Goal: Task Accomplishment & Management: Use online tool/utility

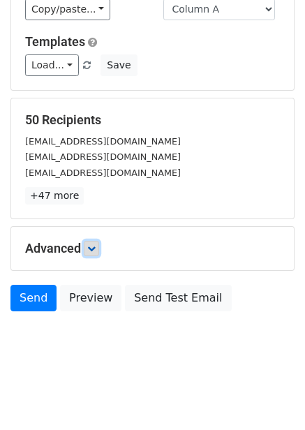
click at [91, 248] on icon at bounding box center [91, 248] width 8 height 8
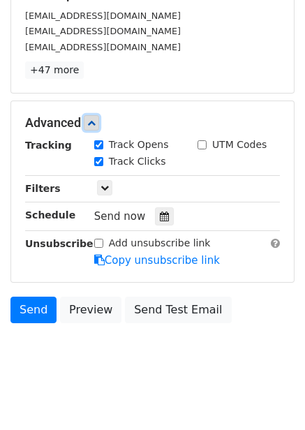
scroll to position [248, 0]
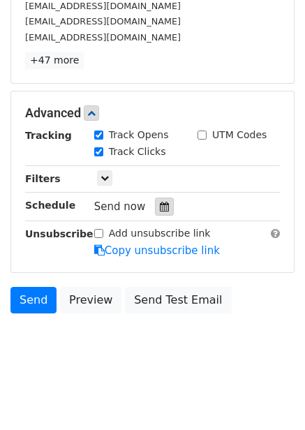
click at [166, 210] on div at bounding box center [164, 207] width 19 height 18
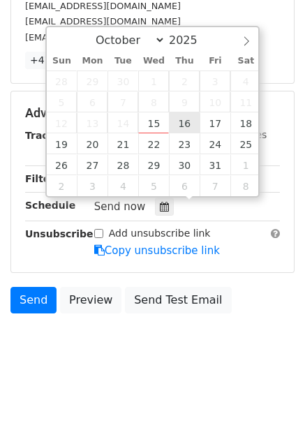
type input "2025-10-16 12:00"
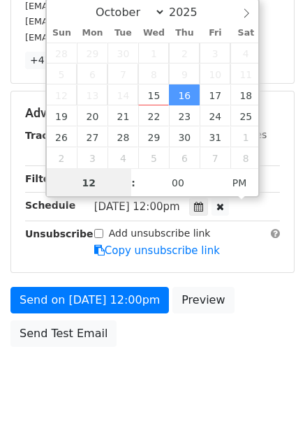
scroll to position [1, 0]
type input "1"
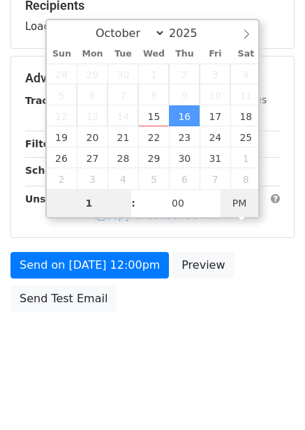
type input "2025-10-16 01:00"
type input "01"
click at [243, 201] on span "PM" at bounding box center [240, 203] width 38 height 28
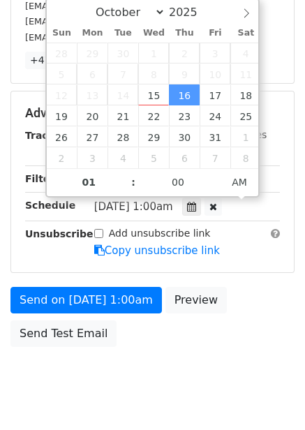
click at [234, 292] on div "Send on Oct 16 at 1:00am Preview Send Test Email" at bounding box center [152, 320] width 305 height 67
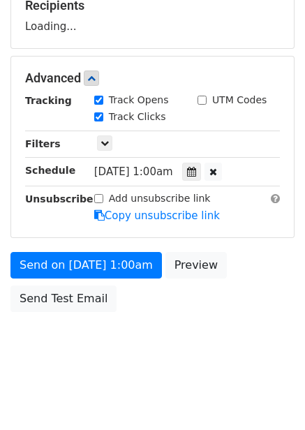
scroll to position [248, 0]
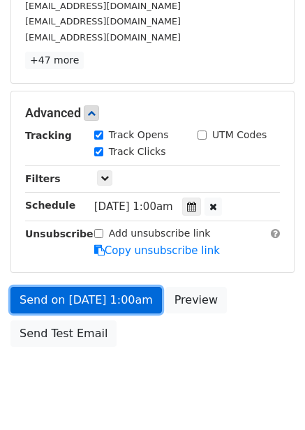
click at [124, 302] on link "Send on Oct 16 at 1:00am" at bounding box center [86, 300] width 152 height 27
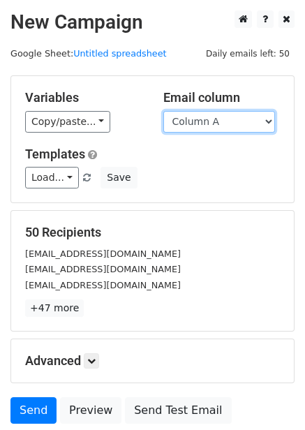
click at [223, 122] on select "Column A Column B Column C Column D Column E Column F" at bounding box center [219, 122] width 112 height 22
select select "Column B"
click at [163, 111] on select "Column A Column B Column C Column D Column E Column F" at bounding box center [219, 122] width 112 height 22
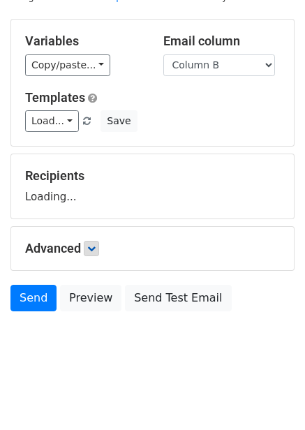
click at [102, 237] on div "Advanced Tracking Track Opens UTM Codes Track Clicks Filters Only include sprea…" at bounding box center [152, 248] width 283 height 43
click at [93, 249] on icon at bounding box center [91, 248] width 8 height 8
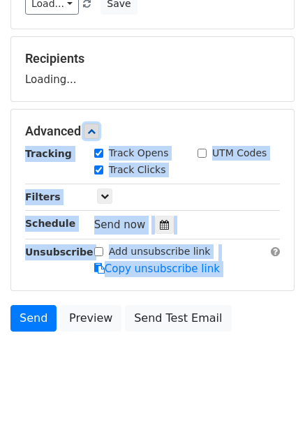
scroll to position [184, 0]
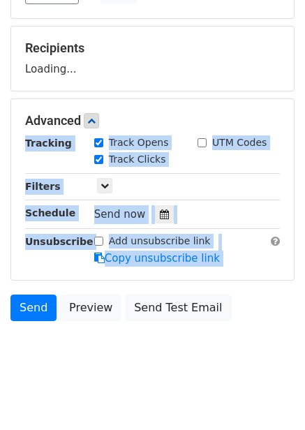
click at [216, 205] on div "Send now" at bounding box center [176, 214] width 164 height 19
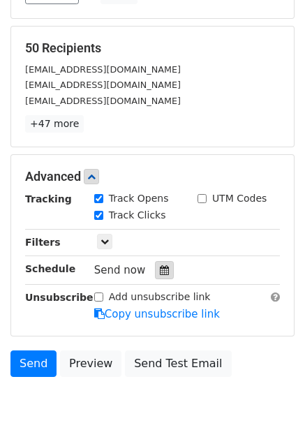
click at [163, 266] on div at bounding box center [164, 270] width 19 height 18
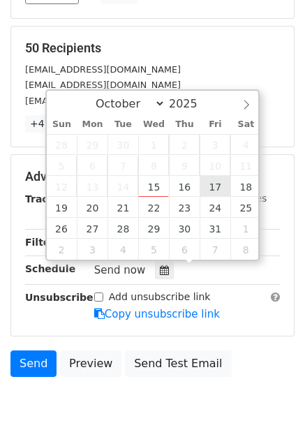
type input "2025-10-17 12:00"
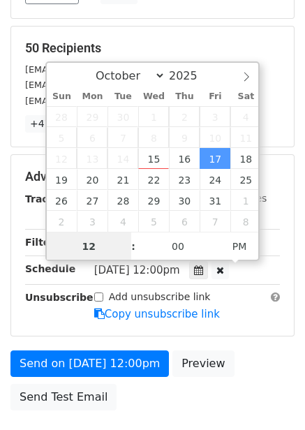
scroll to position [1, 0]
type input "2"
type input "2025-10-17 02:00"
type input "02"
drag, startPoint x: 239, startPoint y: 235, endPoint x: 241, endPoint y: 243, distance: 8.0
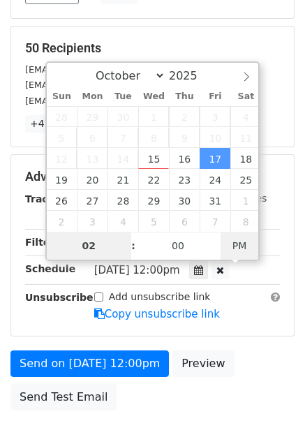
click at [240, 235] on span "PM" at bounding box center [240, 246] width 38 height 28
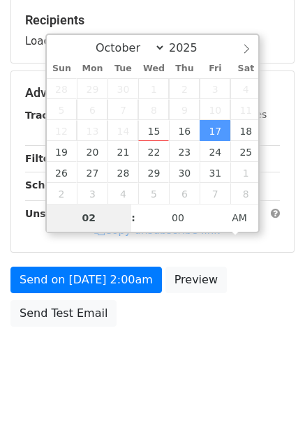
scroll to position [227, 0]
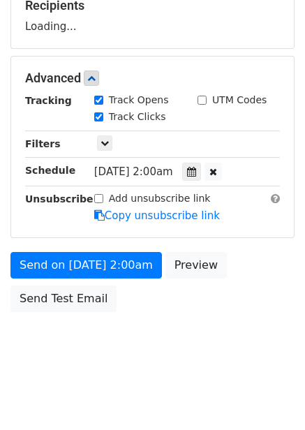
click at [184, 313] on div "Send on Oct 17 at 2:00am Preview Send Test Email" at bounding box center [152, 285] width 305 height 67
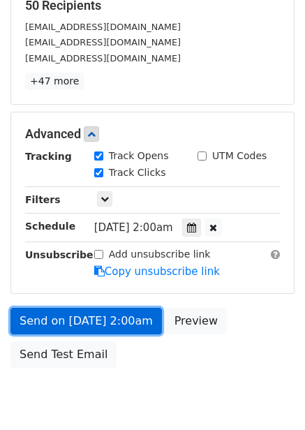
click at [125, 323] on link "Send on Oct 17 at 2:00am" at bounding box center [86, 321] width 152 height 27
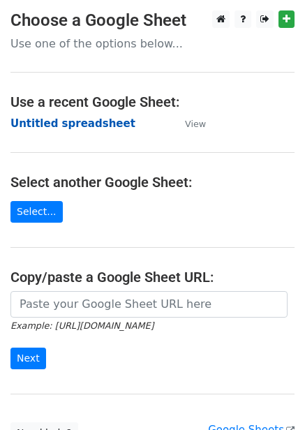
click at [57, 124] on strong "Untitled spreadsheet" at bounding box center [72, 123] width 125 height 13
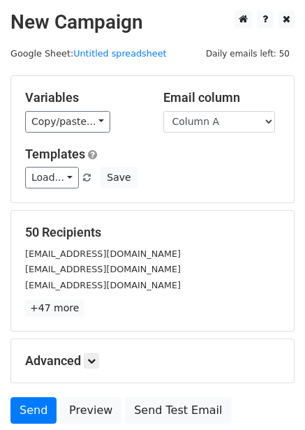
click at [225, 108] on div "Email column Column A Column B Column C Column D Column E Column F" at bounding box center [222, 111] width 138 height 43
click at [220, 133] on div "Variables Copy/paste... {{Column A}} {{Column B}} {{Column C}} {{Column D}} {{C…" at bounding box center [152, 139] width 283 height 126
click at [220, 129] on select "Column A Column B Column C Column D Column E Column F" at bounding box center [219, 122] width 112 height 22
select select "Column C"
click at [163, 111] on select "Column A Column B Column C Column D Column E Column F" at bounding box center [219, 122] width 112 height 22
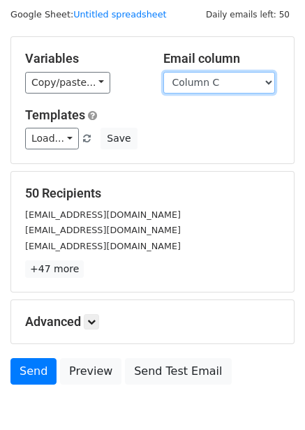
scroll to position [43, 0]
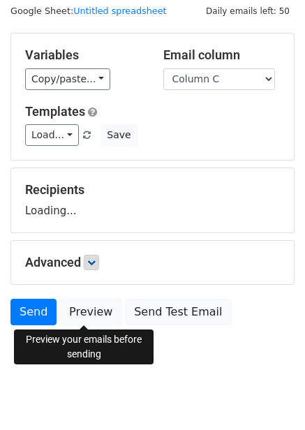
click at [98, 315] on link "Preview" at bounding box center [90, 312] width 61 height 27
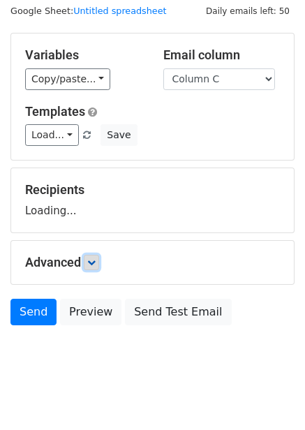
click at [91, 260] on icon at bounding box center [91, 262] width 8 height 8
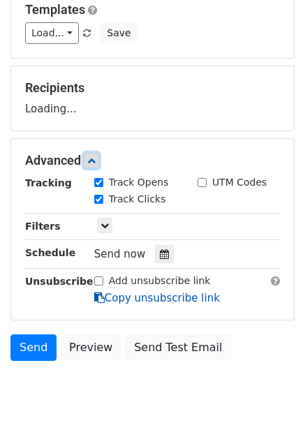
scroll to position [193, 0]
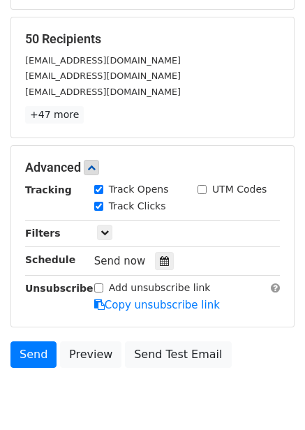
click at [154, 252] on div "Send now" at bounding box center [176, 261] width 164 height 19
click at [160, 260] on icon at bounding box center [164, 261] width 9 height 10
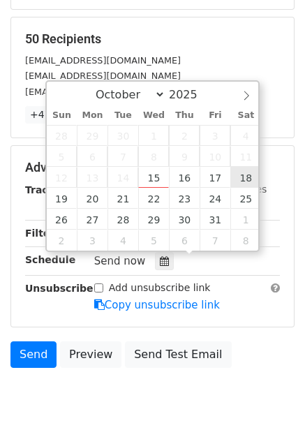
type input "2025-10-18 12:00"
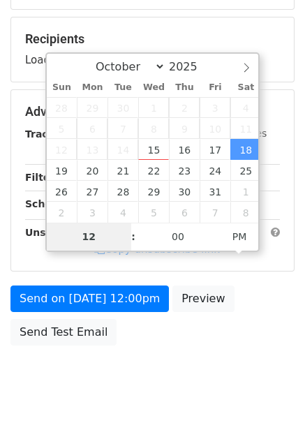
type input "3"
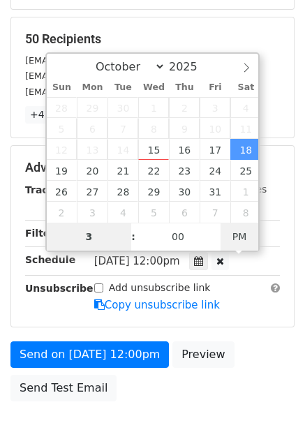
type input "2025-10-18 03:00"
type input "03"
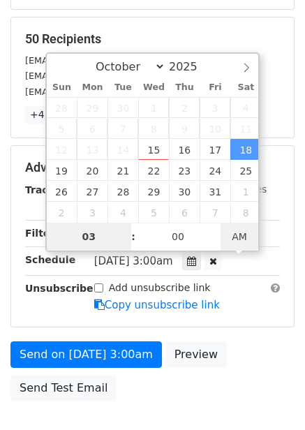
click at [249, 237] on span "AM" at bounding box center [240, 237] width 38 height 28
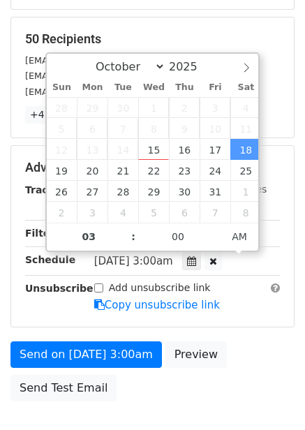
click at [267, 306] on div "Add unsubscribe link Copy unsubscribe link" at bounding box center [187, 297] width 207 height 32
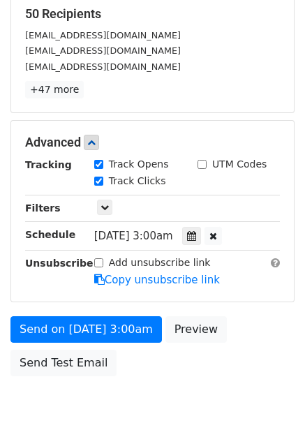
scroll to position [283, 0]
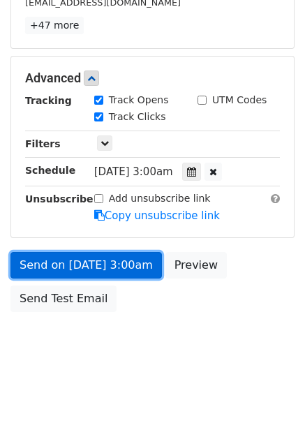
click at [112, 267] on link "Send on Oct 18 at 3:00am" at bounding box center [86, 265] width 152 height 27
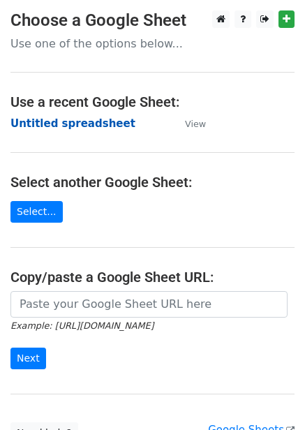
click at [99, 122] on strong "Untitled spreadsheet" at bounding box center [72, 123] width 125 height 13
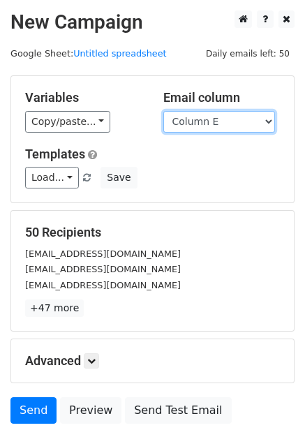
click at [224, 116] on select "Column A Column B Column C Column D Column E Column F" at bounding box center [219, 122] width 112 height 22
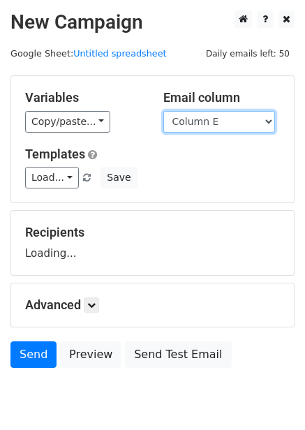
select select "Column D"
click at [163, 111] on select "Column A Column B Column C Column D Column E Column F" at bounding box center [219, 122] width 112 height 22
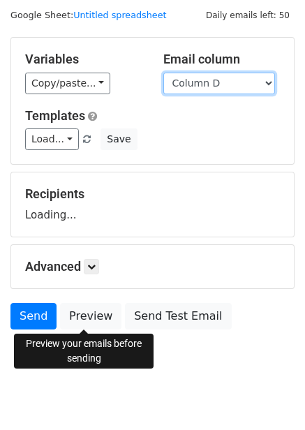
scroll to position [57, 0]
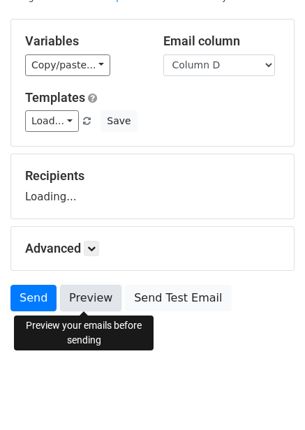
click at [95, 311] on link "Preview" at bounding box center [90, 298] width 61 height 27
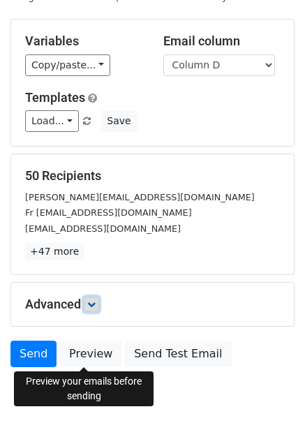
click at [94, 301] on icon at bounding box center [91, 304] width 8 height 8
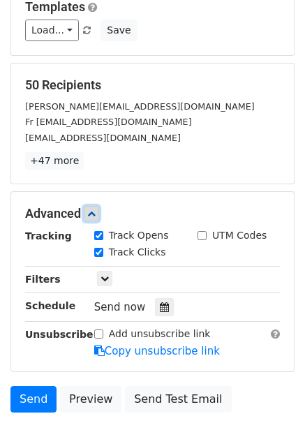
scroll to position [207, 0]
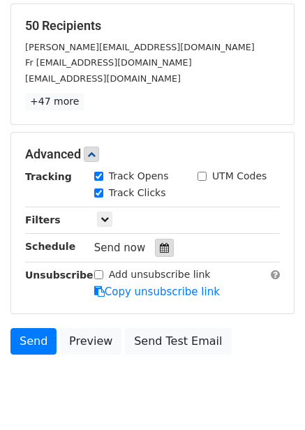
click at [160, 255] on div at bounding box center [164, 248] width 19 height 18
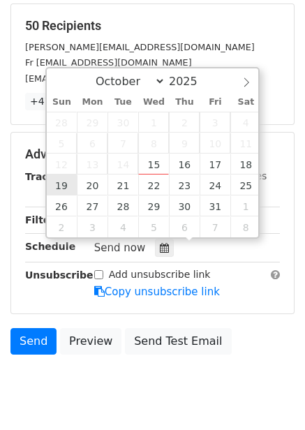
type input "2025-10-19 12:00"
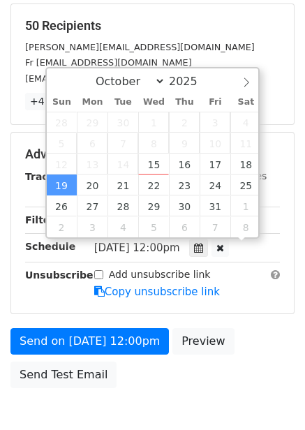
scroll to position [1, 0]
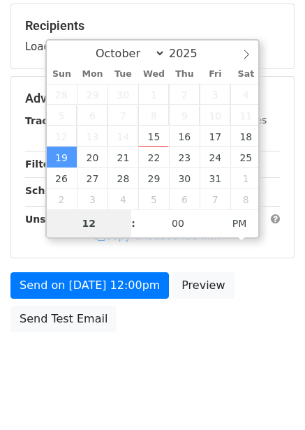
type input "4"
type input "2025-10-19 04:00"
type input "04"
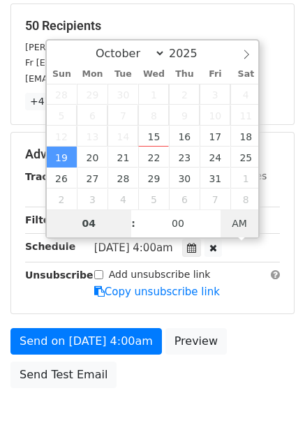
click at [251, 221] on span "AM" at bounding box center [240, 223] width 38 height 28
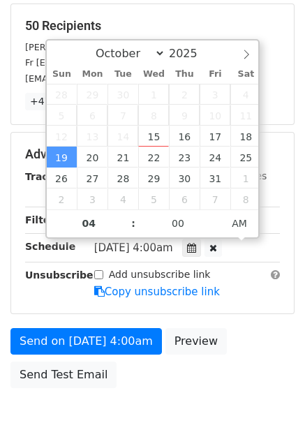
drag, startPoint x: 245, startPoint y: 300, endPoint x: 245, endPoint y: 320, distance: 19.6
click at [245, 302] on div "Advanced Tracking Track Opens UTM Codes Track Clicks Filters Only include sprea…" at bounding box center [152, 223] width 283 height 181
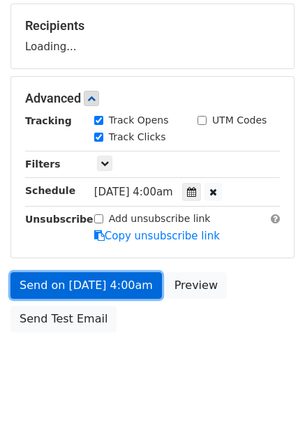
click at [137, 278] on link "Send on Oct 19 at 4:00am" at bounding box center [86, 285] width 152 height 27
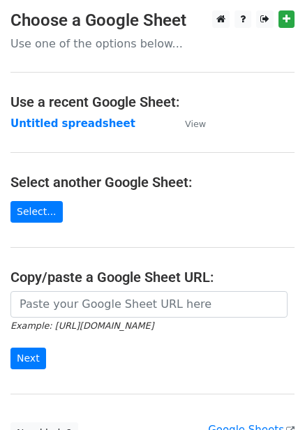
click at [84, 122] on strong "Untitled spreadsheet" at bounding box center [72, 123] width 125 height 13
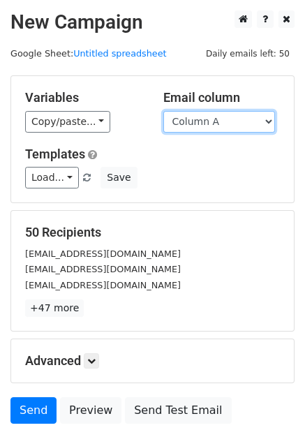
click at [233, 122] on select "Column A Column B Column C Column D Column E Column F" at bounding box center [219, 122] width 112 height 22
select select "Column E"
click at [163, 111] on select "Column A Column B Column C Column D Column E Column F" at bounding box center [219, 122] width 112 height 22
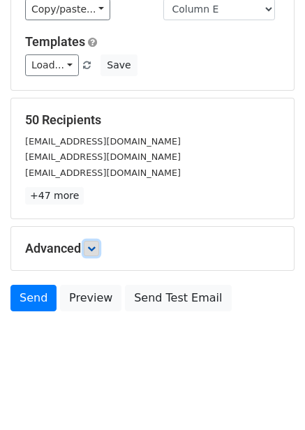
click at [94, 249] on icon at bounding box center [91, 248] width 8 height 8
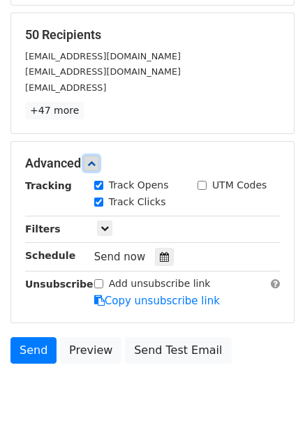
scroll to position [249, 0]
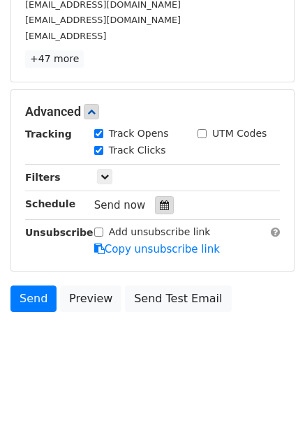
click at [162, 205] on icon at bounding box center [164, 205] width 9 height 10
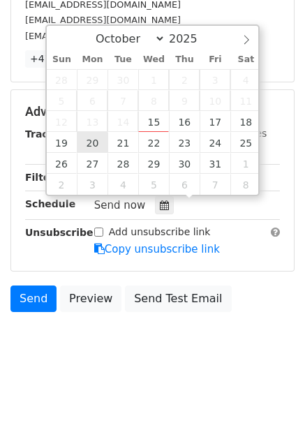
type input "2025-10-20 12:00"
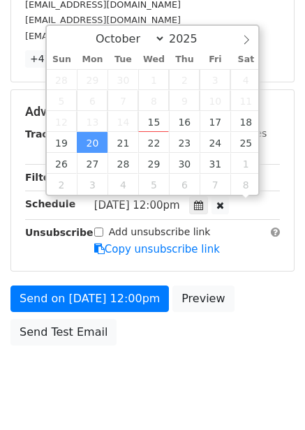
scroll to position [1, 0]
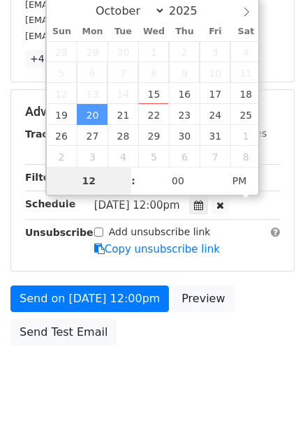
type input "5"
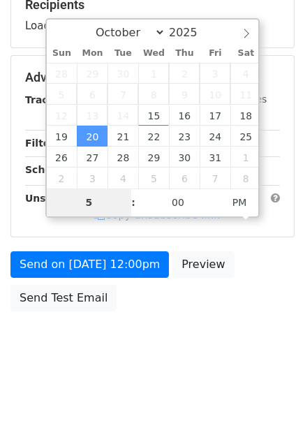
scroll to position [227, 0]
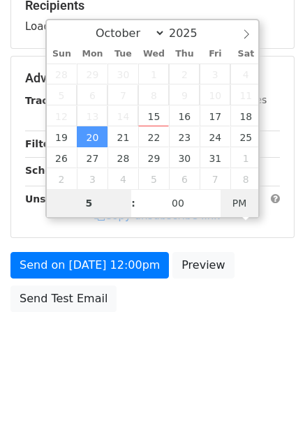
type input "2025-10-20 05:00"
type input "05"
click at [240, 200] on span "PM" at bounding box center [240, 203] width 38 height 28
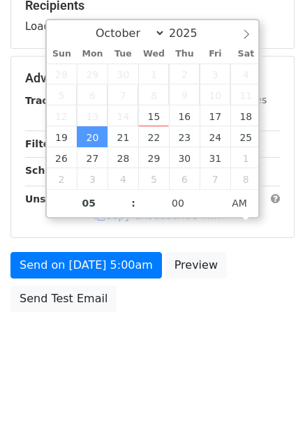
click at [243, 257] on form "Variables Copy/paste... {{Column A}} {{Column B}} {{Column C}} {{Column D}} {{C…" at bounding box center [152, 83] width 284 height 471
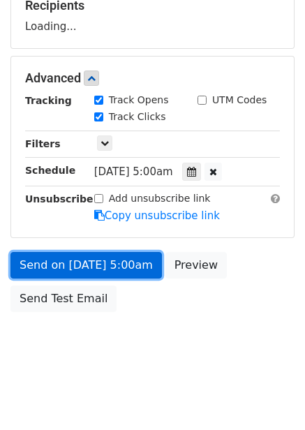
click at [124, 260] on link "Send on Oct 20 at 5:00am" at bounding box center [86, 265] width 152 height 27
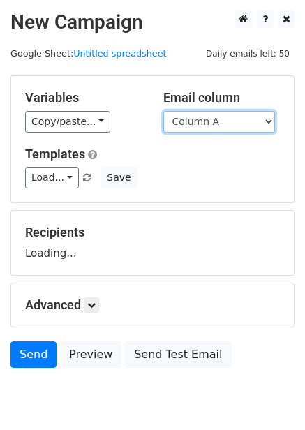
drag, startPoint x: 214, startPoint y: 114, endPoint x: 224, endPoint y: 179, distance: 65.7
click at [214, 114] on select "Column A Column B Column C Column D Column E Column F" at bounding box center [219, 122] width 112 height 22
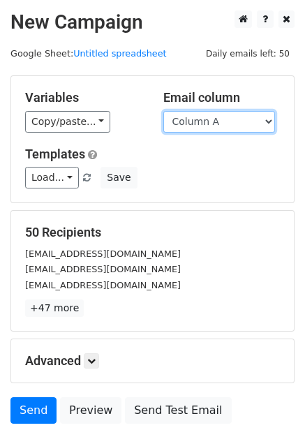
drag, startPoint x: 212, startPoint y: 119, endPoint x: 212, endPoint y: 127, distance: 8.4
click at [212, 119] on select "Column A Column B Column C Column D Column E Column F" at bounding box center [219, 122] width 112 height 22
select select "Column F"
click at [163, 111] on select "Column A Column B Column C Column D Column E Column F" at bounding box center [219, 122] width 112 height 22
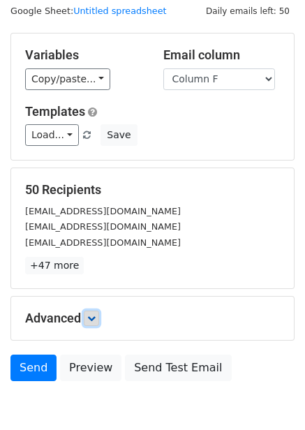
click at [96, 321] on form "Variables Copy/paste... {{Column A}} {{Column B}} {{Column C}} {{Column D}} {{C…" at bounding box center [152, 210] width 284 height 355
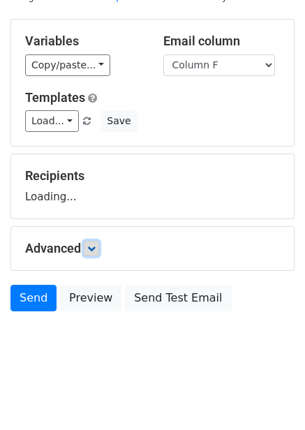
click at [94, 251] on icon at bounding box center [91, 248] width 8 height 8
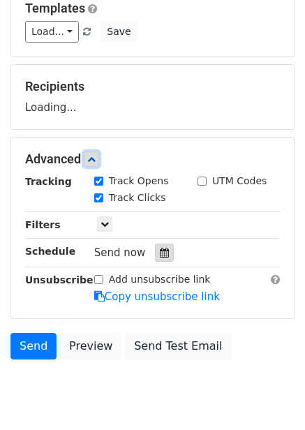
scroll to position [157, 0]
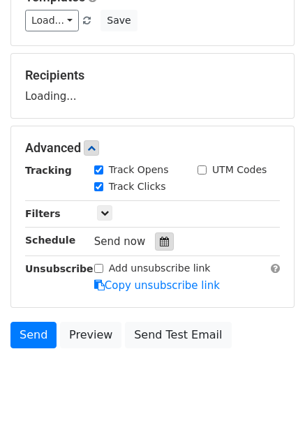
click at [155, 247] on div at bounding box center [164, 242] width 19 height 18
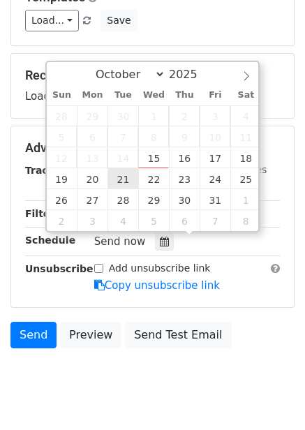
type input "[DATE] 12:00"
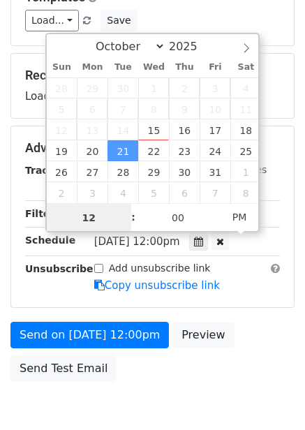
scroll to position [1, 0]
type input "6"
type input "[DATE] 06:00"
type input "06"
click at [233, 225] on span "PM" at bounding box center [240, 217] width 38 height 28
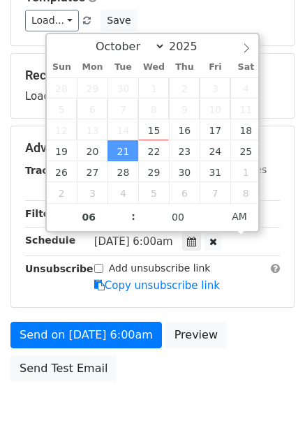
click at [239, 339] on div "Send on [DATE] 6:00am Preview Send Test Email" at bounding box center [152, 355] width 305 height 67
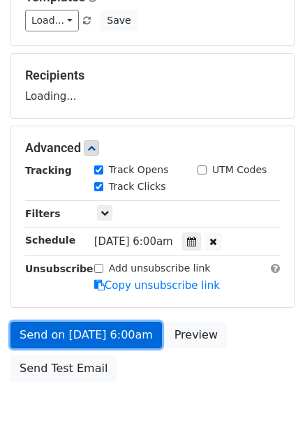
click at [113, 323] on link "Send on [DATE] 6:00am" at bounding box center [86, 335] width 152 height 27
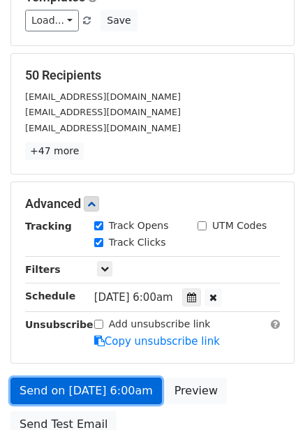
click at [106, 387] on link "Send on [DATE] 6:00am" at bounding box center [86, 391] width 152 height 27
